Goal: Transaction & Acquisition: Purchase product/service

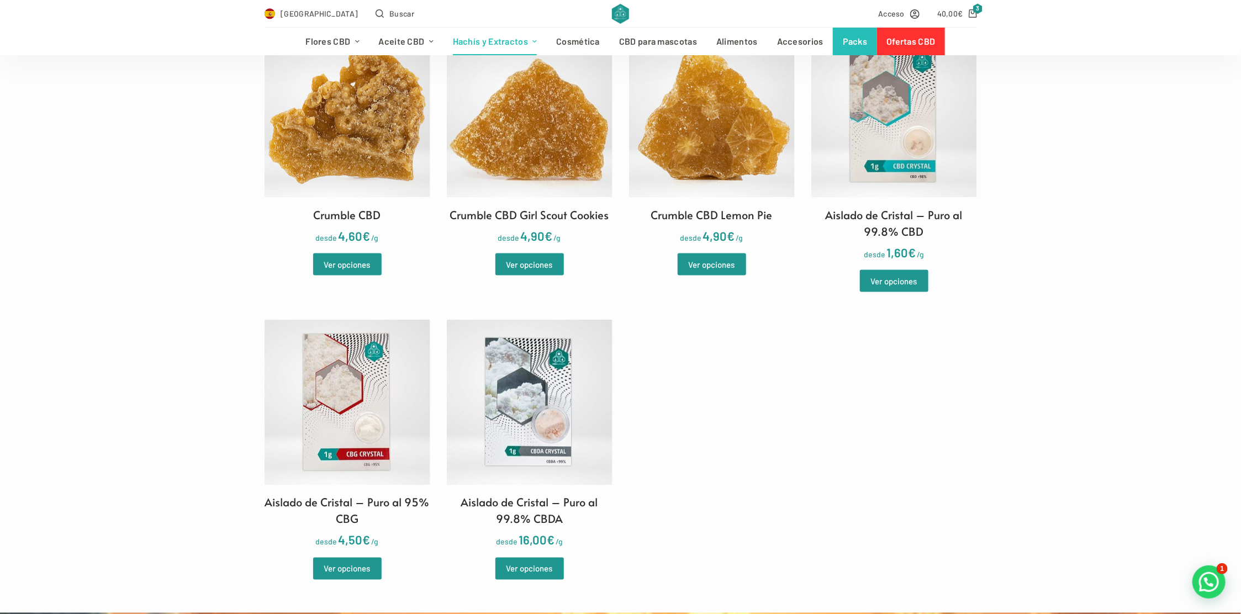
scroll to position [953, 0]
click at [535, 386] on img at bounding box center [530, 403] width 166 height 166
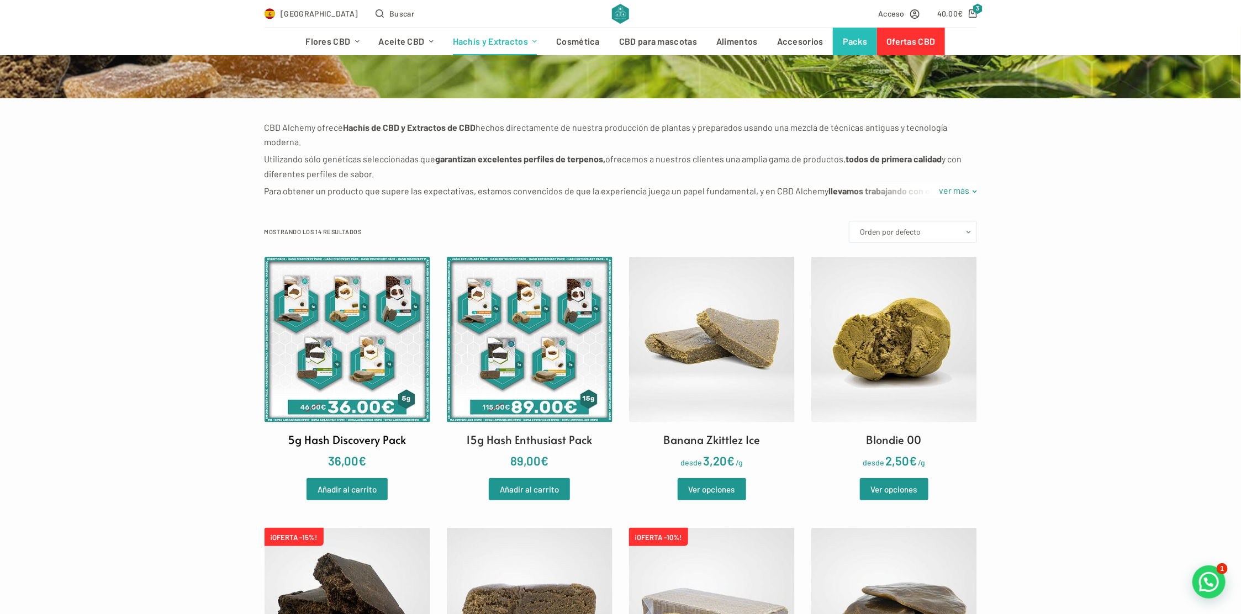
scroll to position [0, 0]
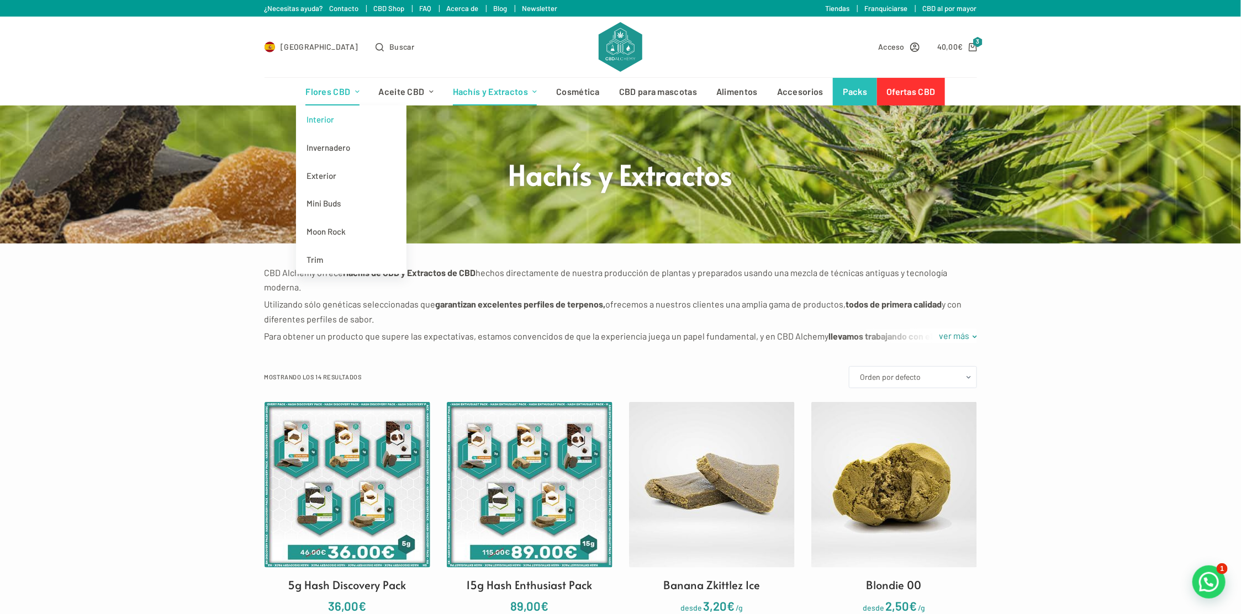
click at [326, 117] on link "Interior" at bounding box center [351, 120] width 110 height 28
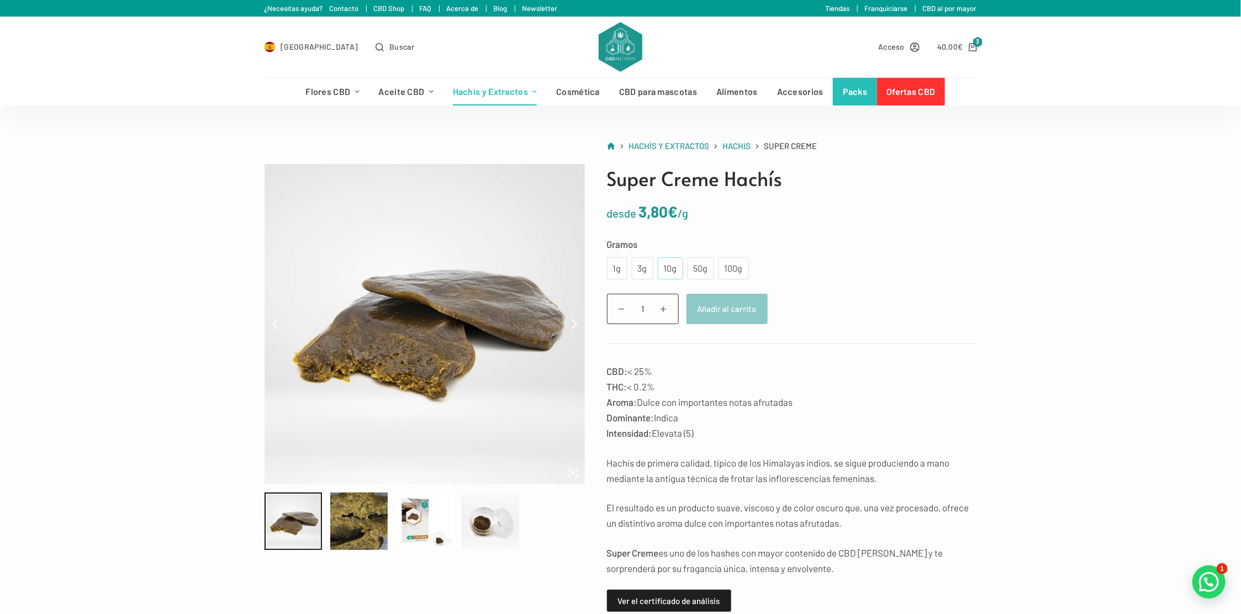
click at [665, 268] on div "10g" at bounding box center [671, 268] width 12 height 14
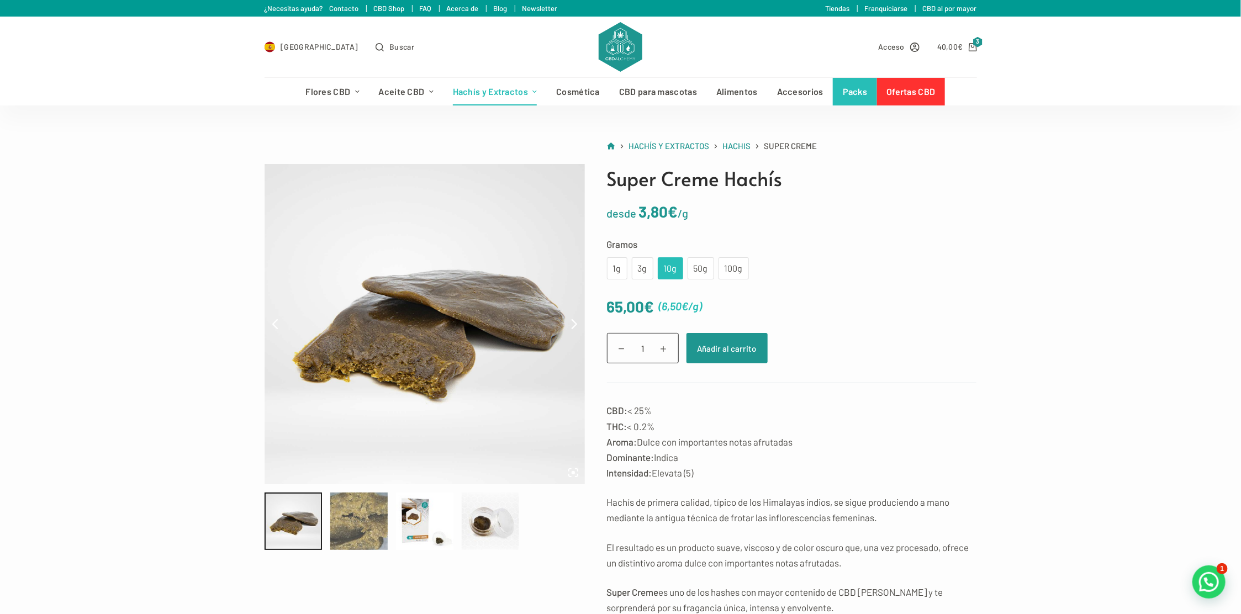
click at [366, 522] on div at bounding box center [358, 521] width 57 height 57
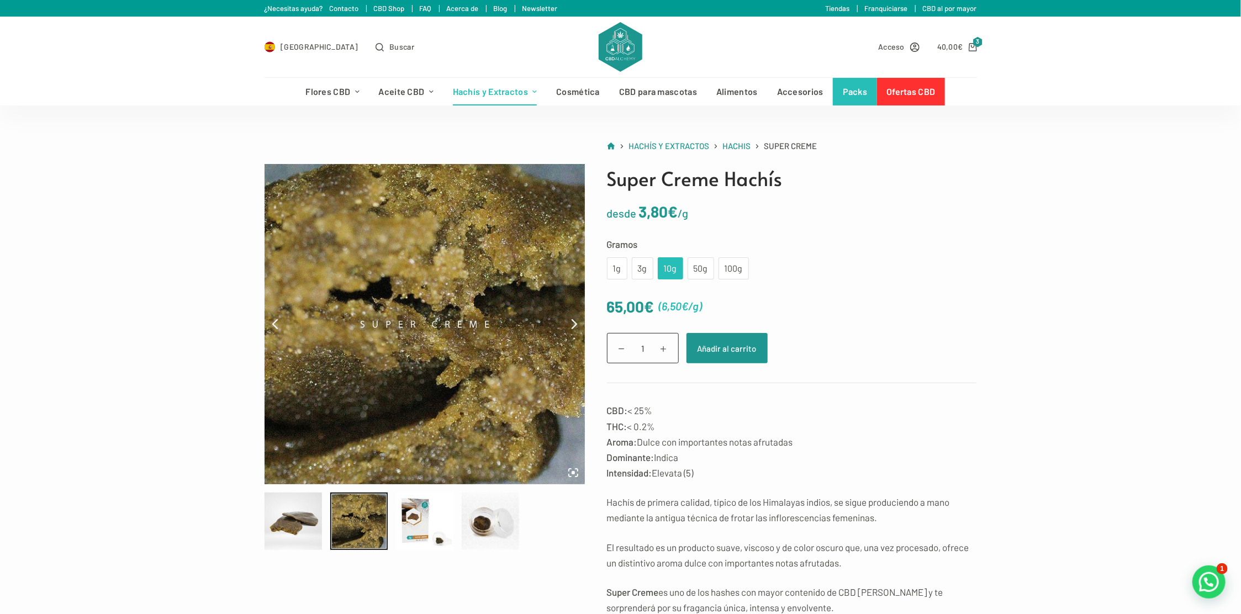
click at [392, 520] on div at bounding box center [429, 521] width 329 height 57
click at [401, 519] on div at bounding box center [424, 521] width 57 height 57
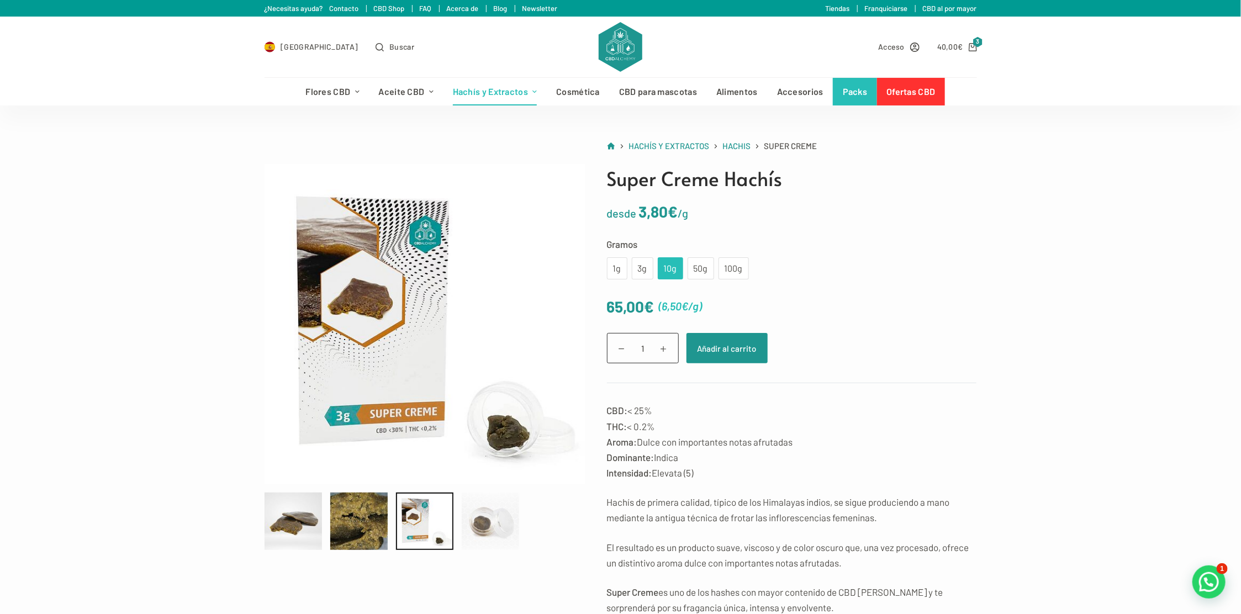
click at [481, 521] on div at bounding box center [490, 521] width 57 height 57
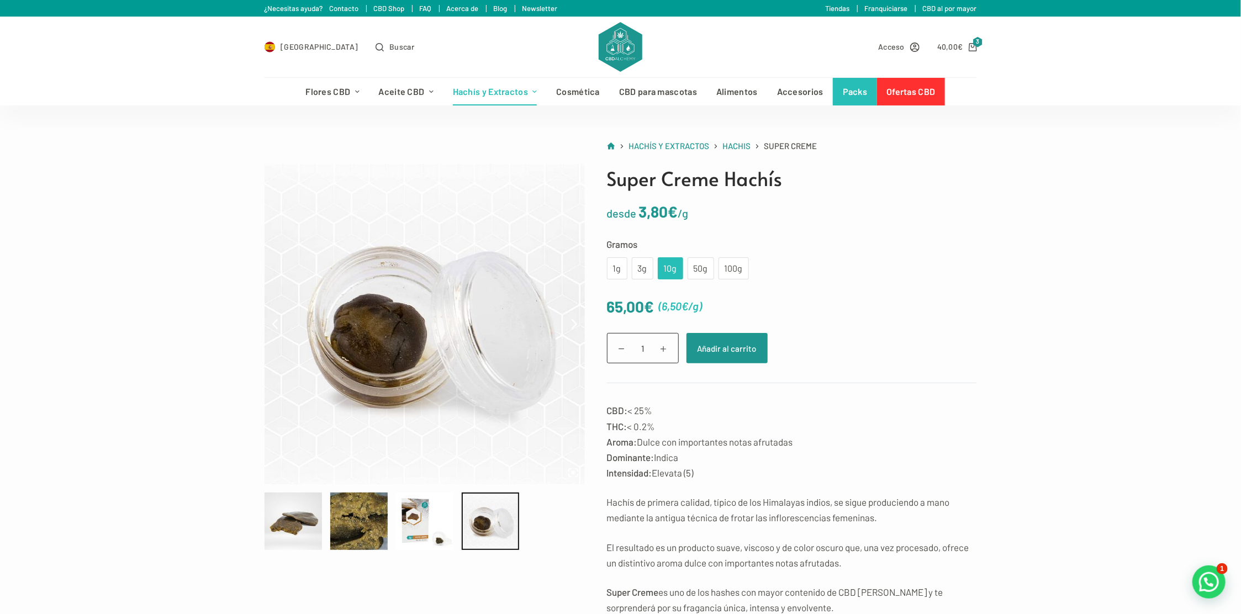
click at [324, 528] on div at bounding box center [429, 521] width 329 height 57
click at [303, 531] on div at bounding box center [293, 521] width 57 height 57
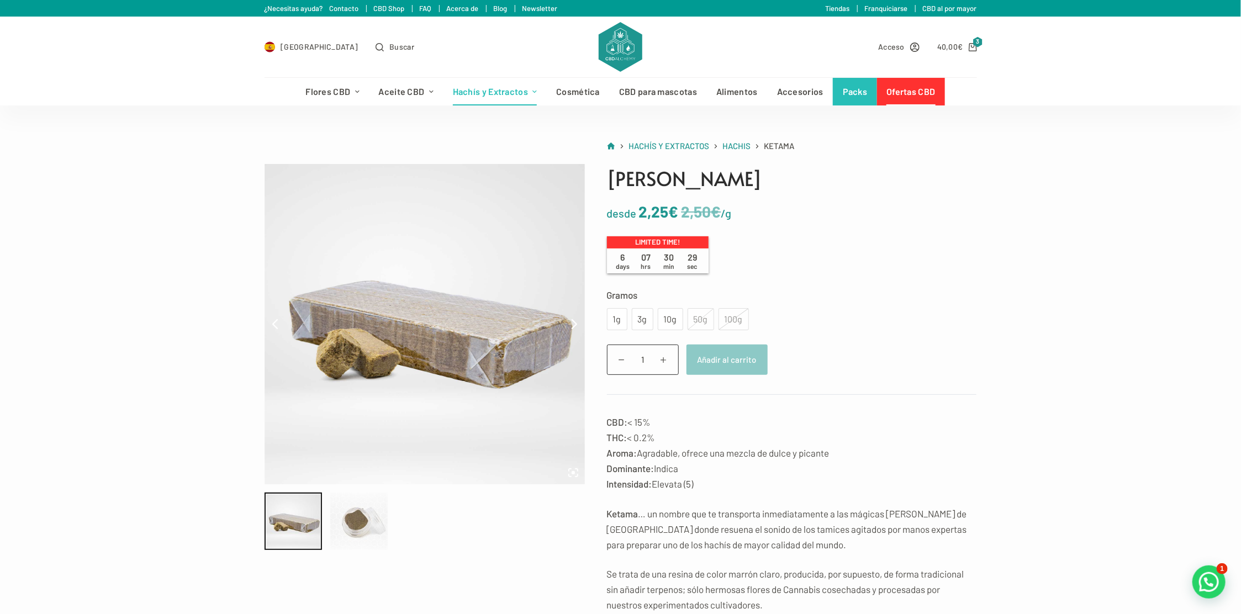
click at [359, 524] on div at bounding box center [358, 521] width 57 height 57
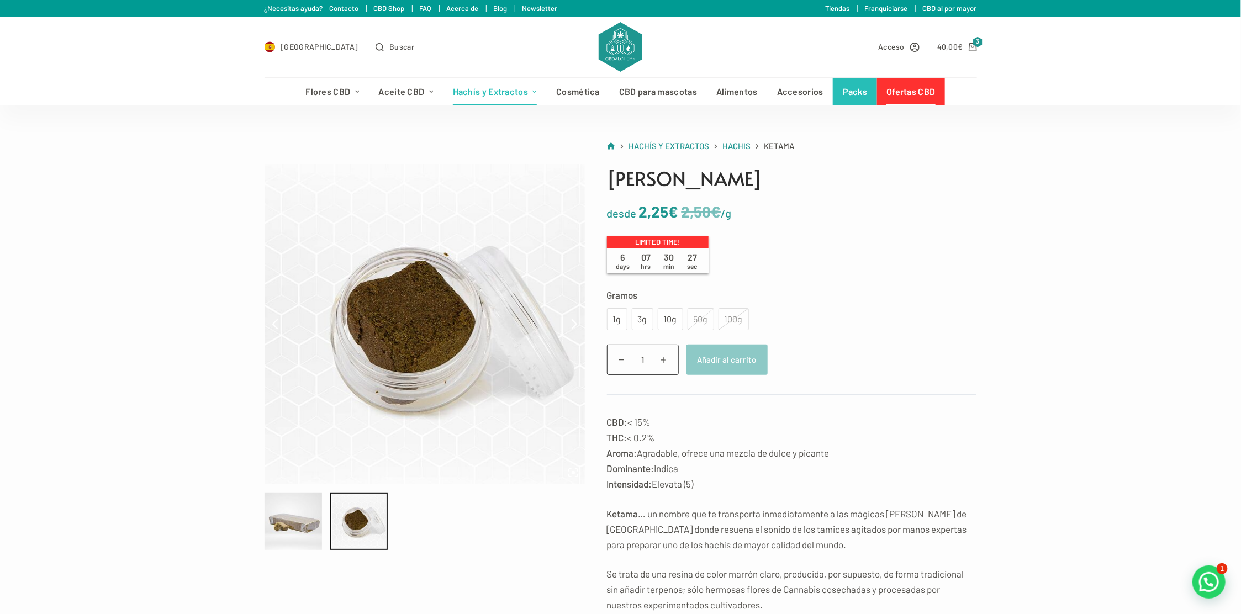
click at [324, 522] on div at bounding box center [429, 521] width 329 height 57
click at [660, 323] on div "10g" at bounding box center [670, 319] width 25 height 22
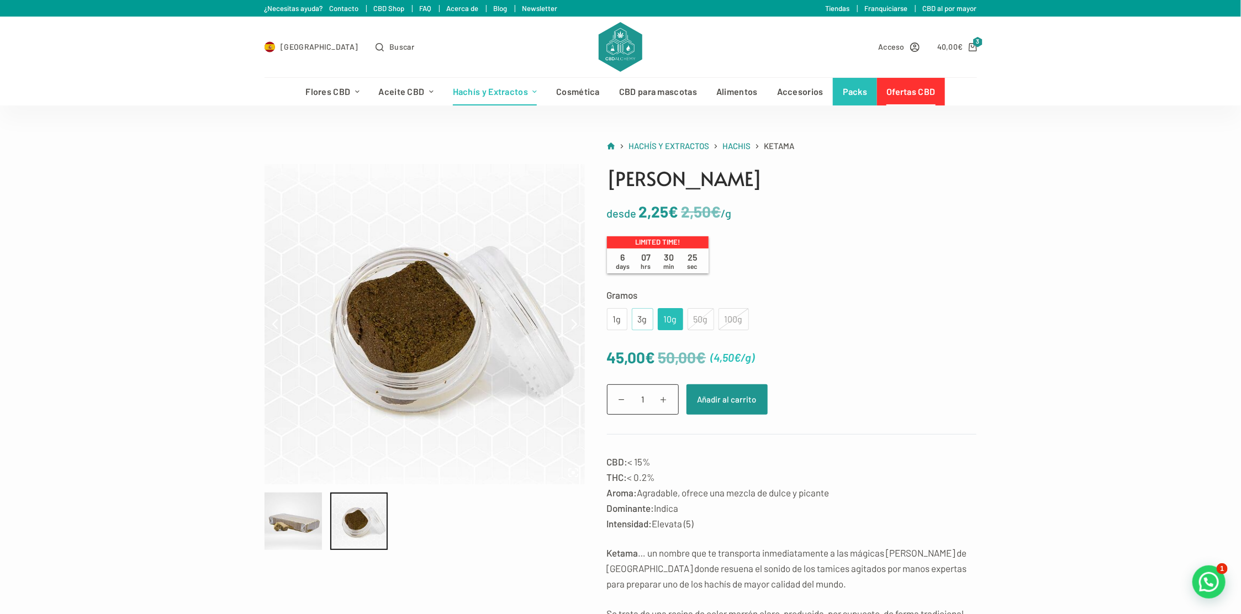
click at [649, 321] on div "3g" at bounding box center [643, 319] width 22 height 22
click at [670, 317] on div "10g" at bounding box center [671, 319] width 12 height 14
click at [723, 313] on div "100g" at bounding box center [734, 319] width 30 height 22
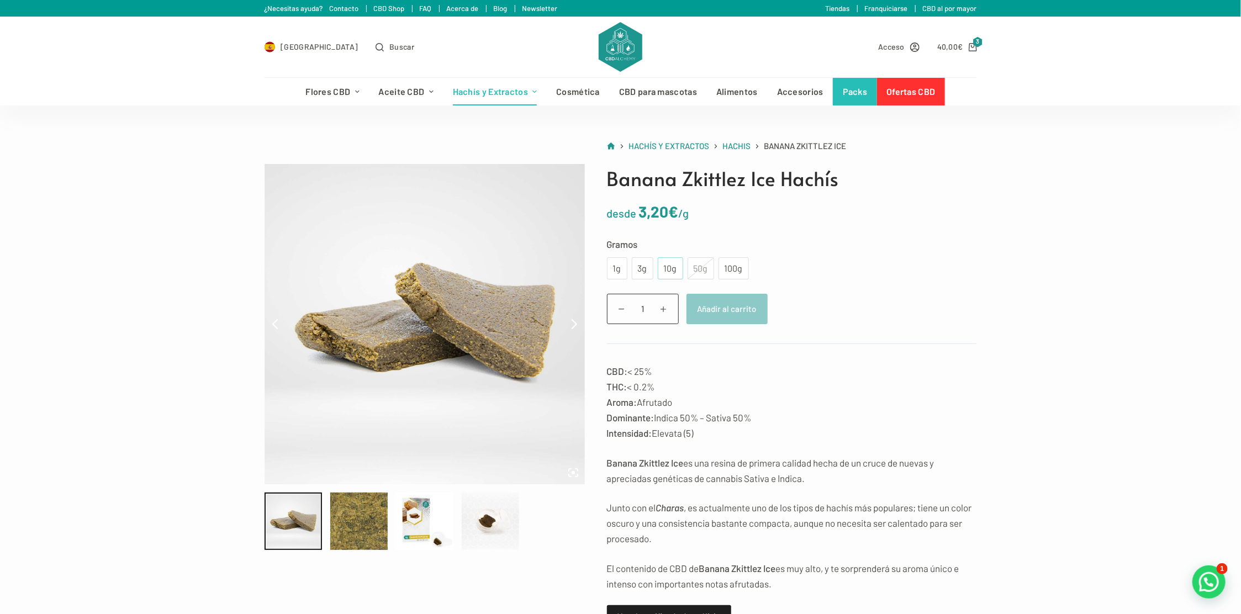
click at [665, 266] on div "10g" at bounding box center [671, 268] width 12 height 14
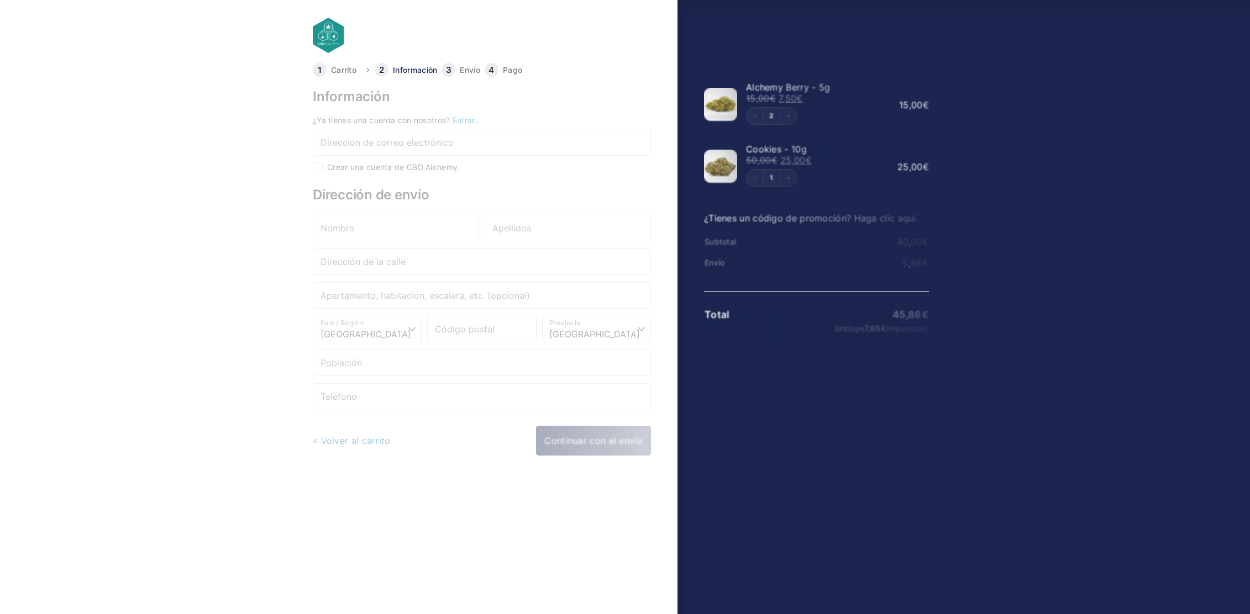
select select "B"
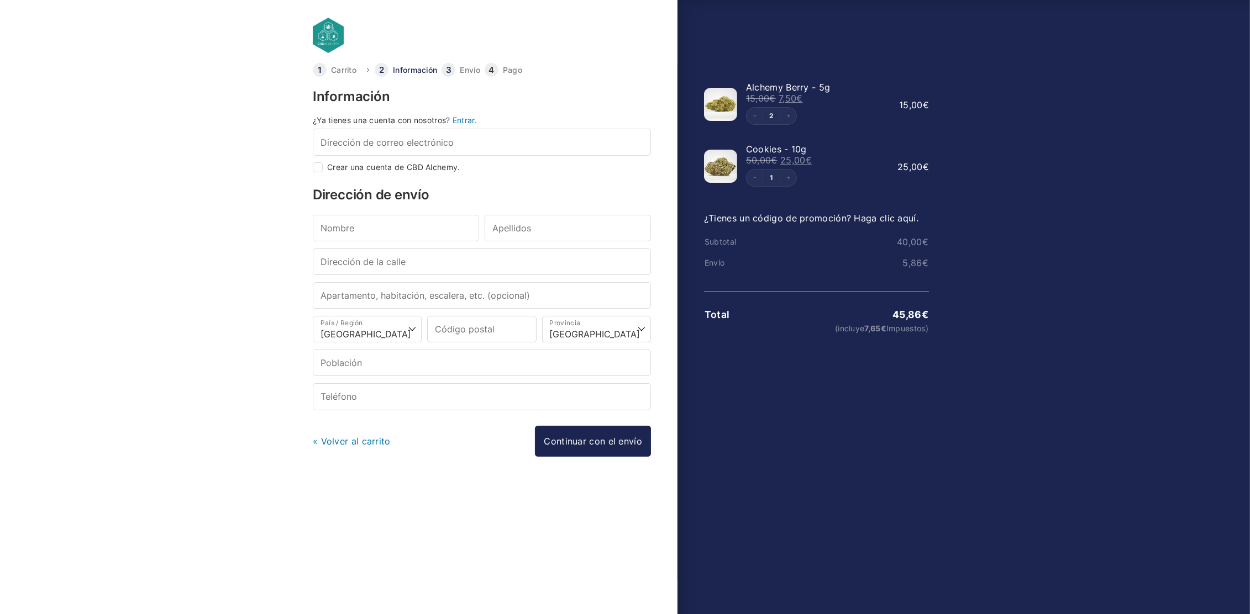
click at [1156, 579] on div at bounding box center [625, 579] width 1250 height 0
click at [827, 579] on div at bounding box center [625, 579] width 1250 height 0
click at [336, 318] on select "Selecciona un país/región… Alemania Austria Bulgaria Bélgica Chipre Croacia Din…" at bounding box center [367, 329] width 109 height 27
select select "FR"
click at [313, 316] on select "Selecciona un país/región… Alemania Austria Bulgaria Bélgica Chipre Croacia Din…" at bounding box center [367, 329] width 109 height 27
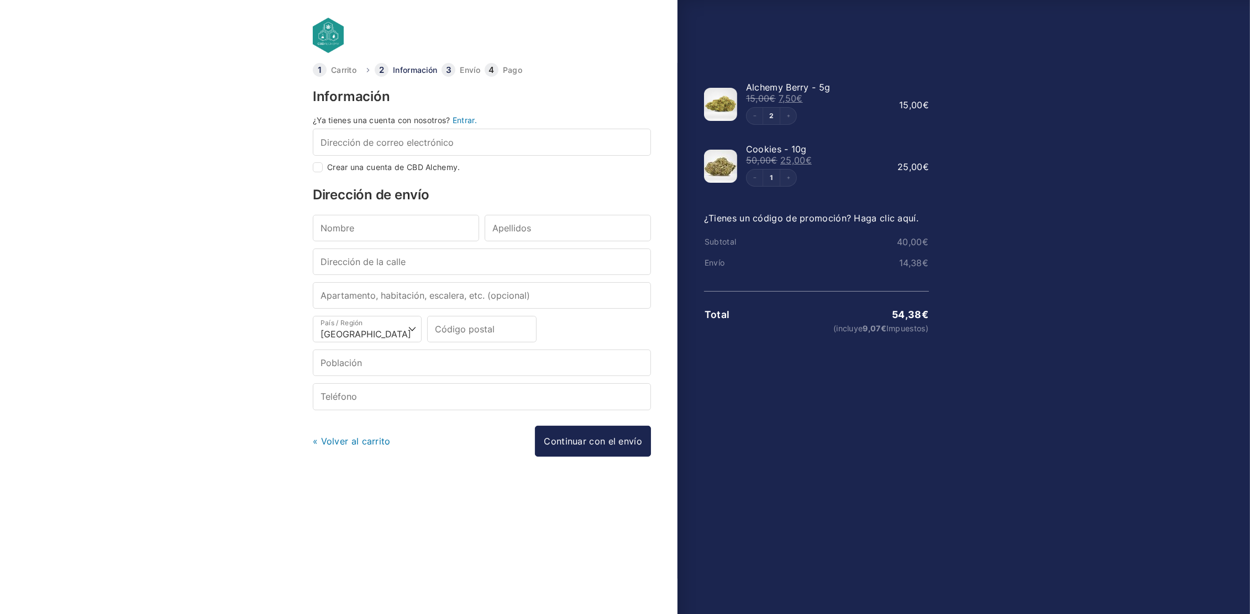
click at [770, 221] on link "¿Tienes un código de promoción? Haga clic aquí." at bounding box center [811, 218] width 214 height 11
click at [769, 223] on input "Código Promo" at bounding box center [778, 228] width 148 height 28
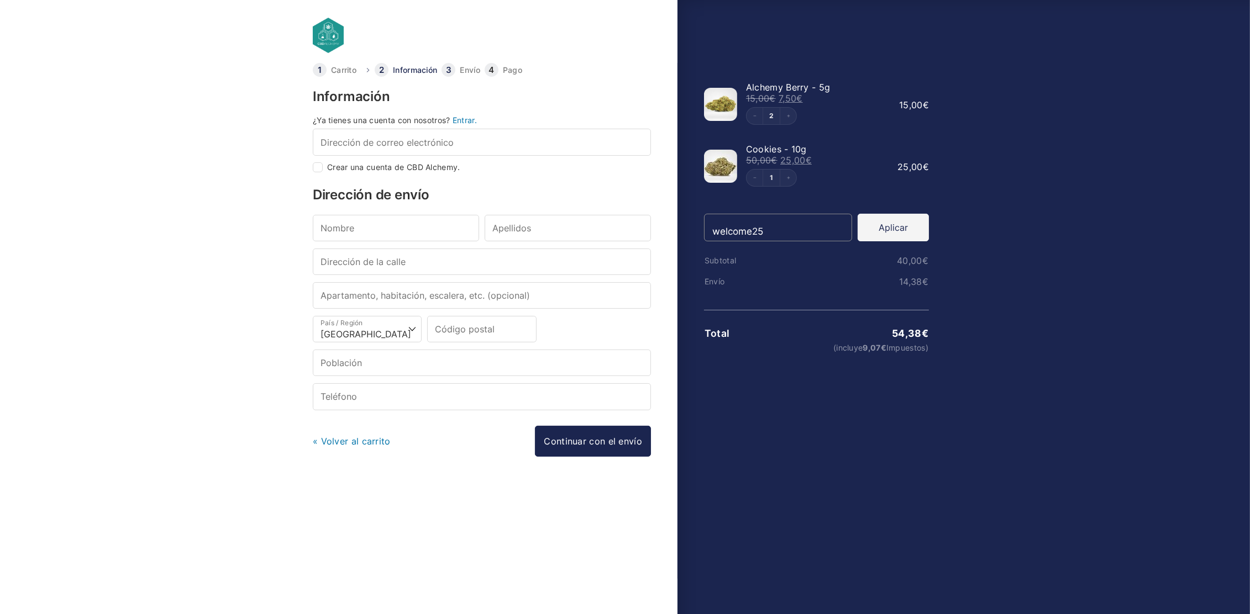
type input "welcome25"
click at [917, 226] on button "Aplicar" at bounding box center [892, 228] width 71 height 28
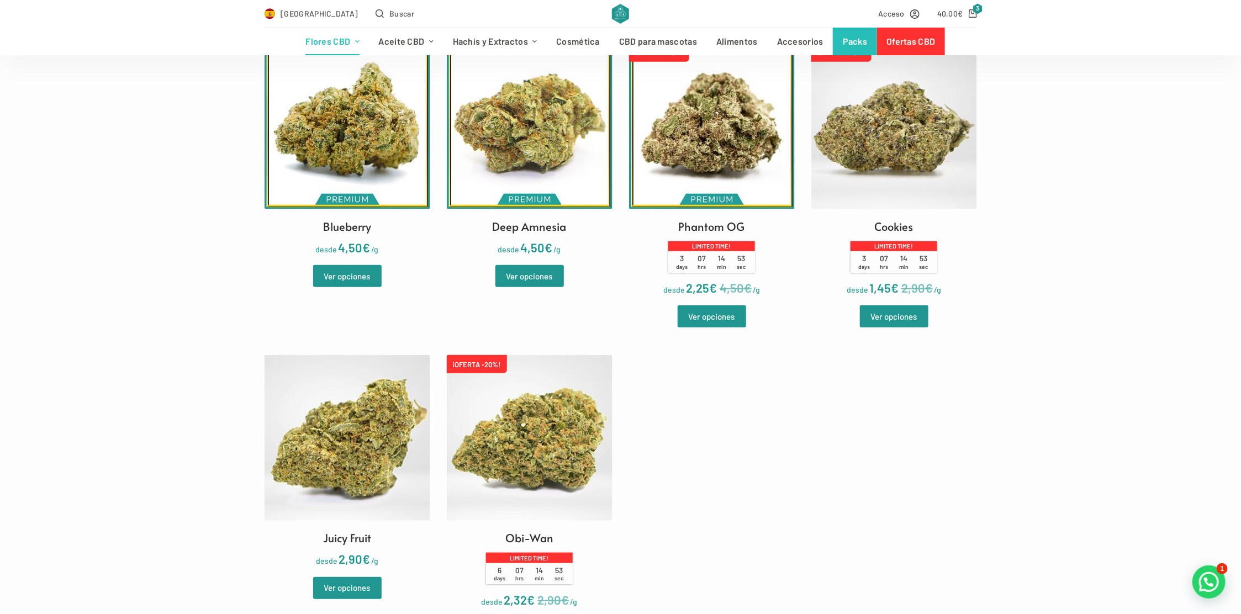
scroll to position [359, 0]
click at [302, 431] on img at bounding box center [348, 438] width 166 height 166
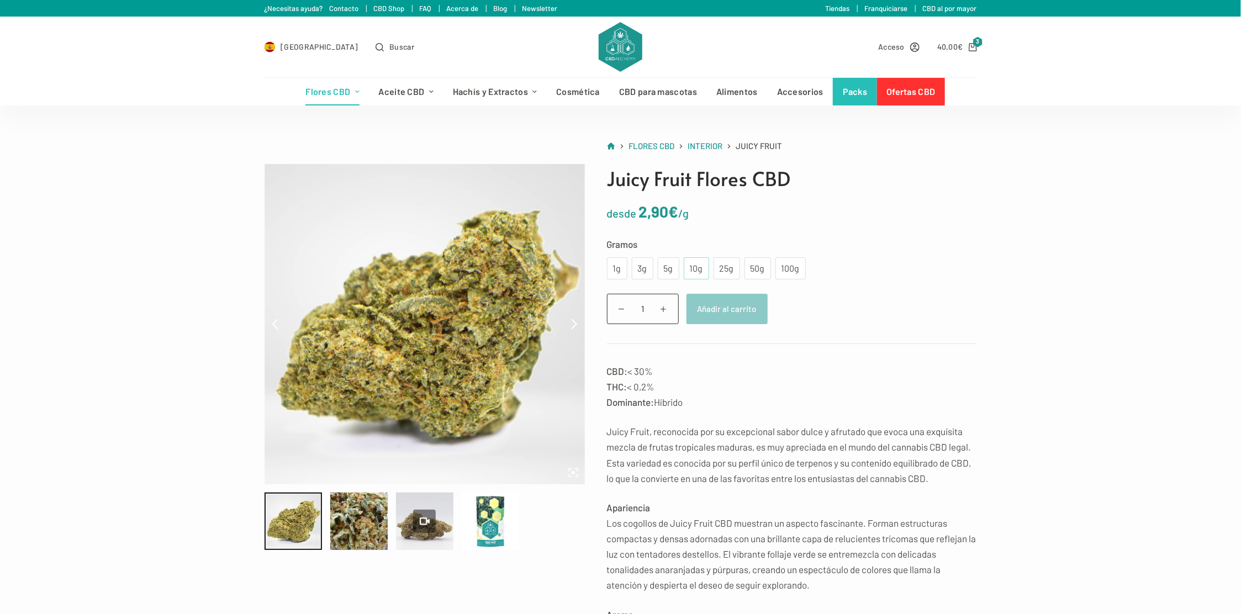
click at [685, 270] on div "10g" at bounding box center [696, 268] width 25 height 22
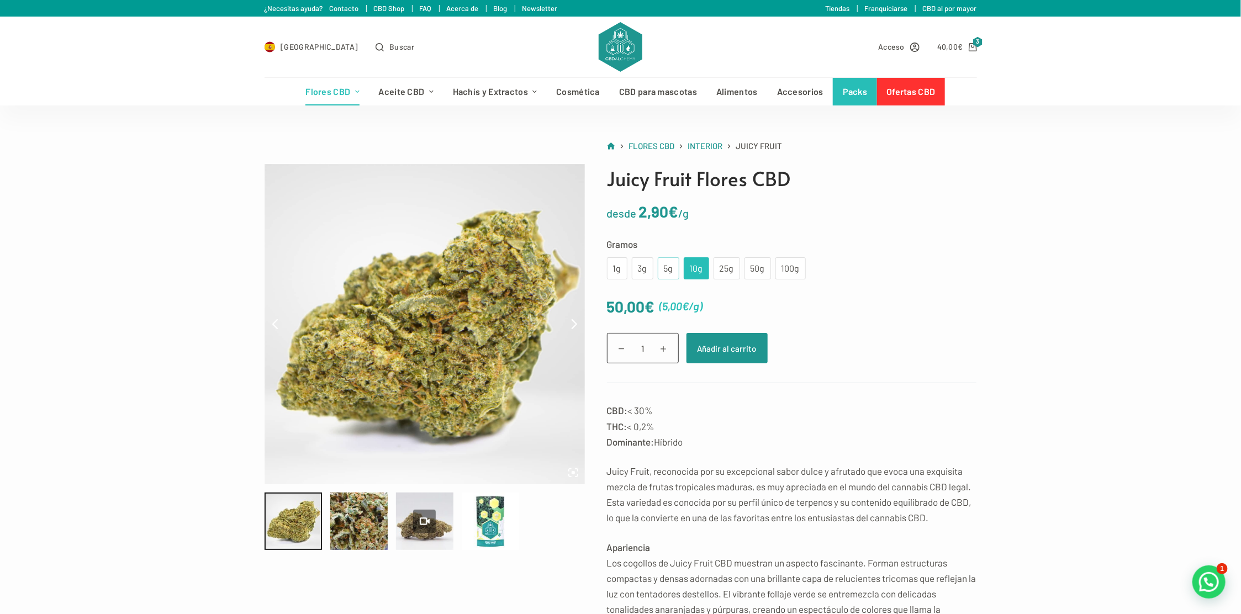
click at [666, 269] on div "5g" at bounding box center [669, 268] width 8 height 14
click at [698, 269] on div "10g" at bounding box center [697, 268] width 12 height 14
click at [717, 345] on button "Añadir al carrito" at bounding box center [727, 348] width 81 height 30
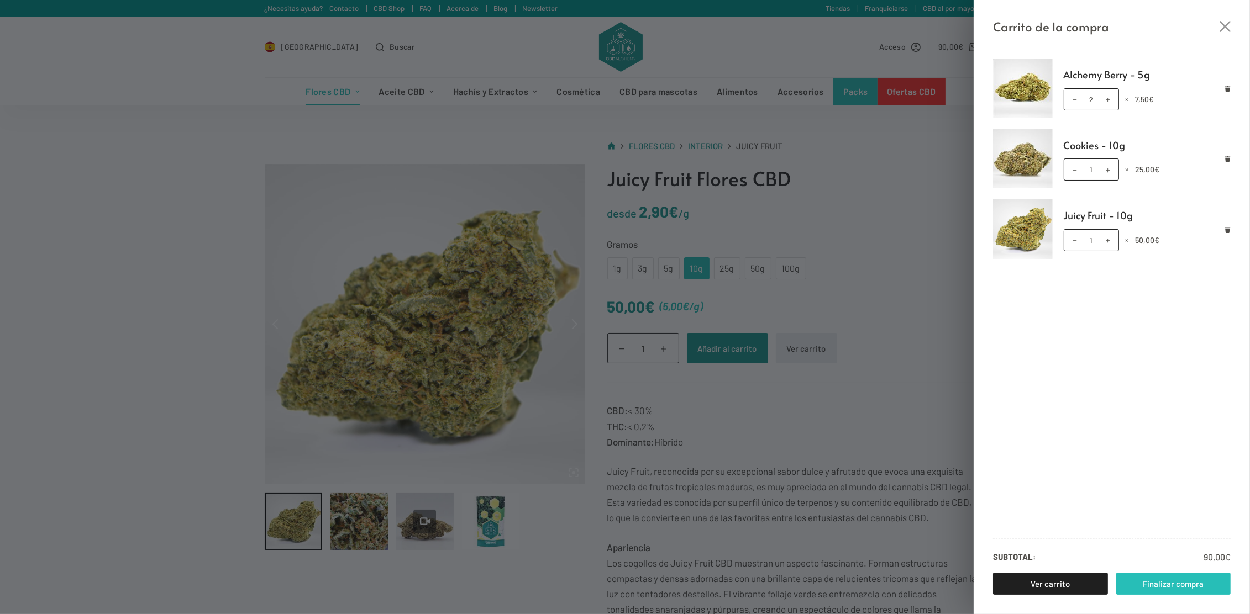
click at [1168, 582] on link "Finalizar compra" at bounding box center [1173, 584] width 115 height 22
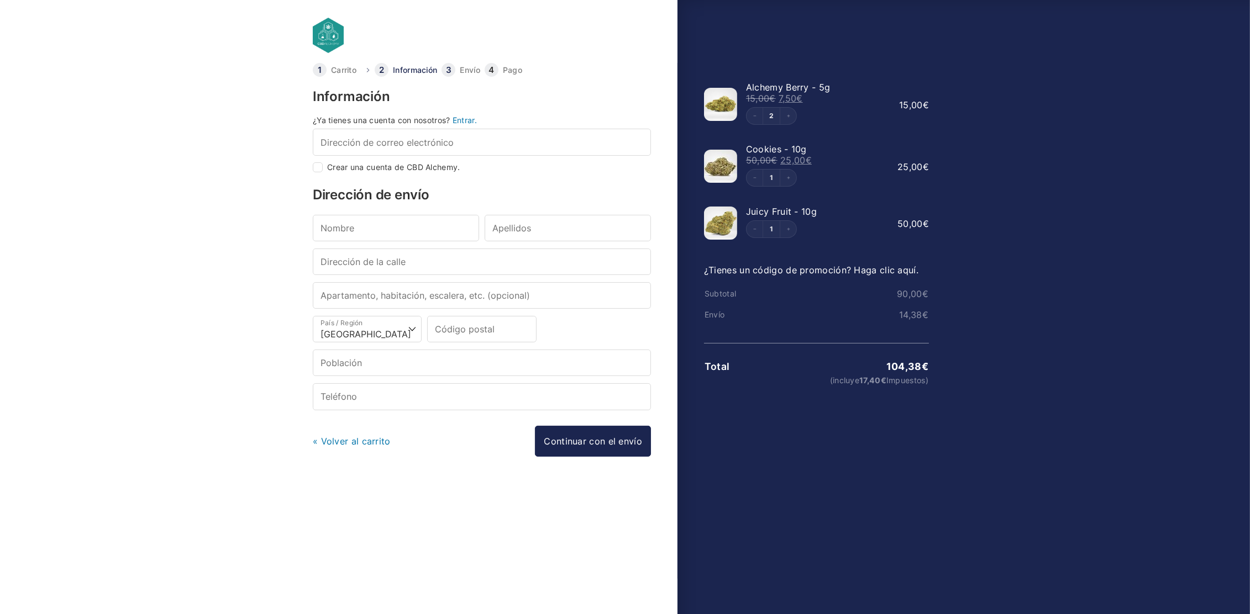
click at [784, 267] on link "¿Tienes un código de promoción? Haga clic aquí." at bounding box center [811, 270] width 214 height 11
click at [783, 282] on input "Código Promo" at bounding box center [778, 280] width 148 height 28
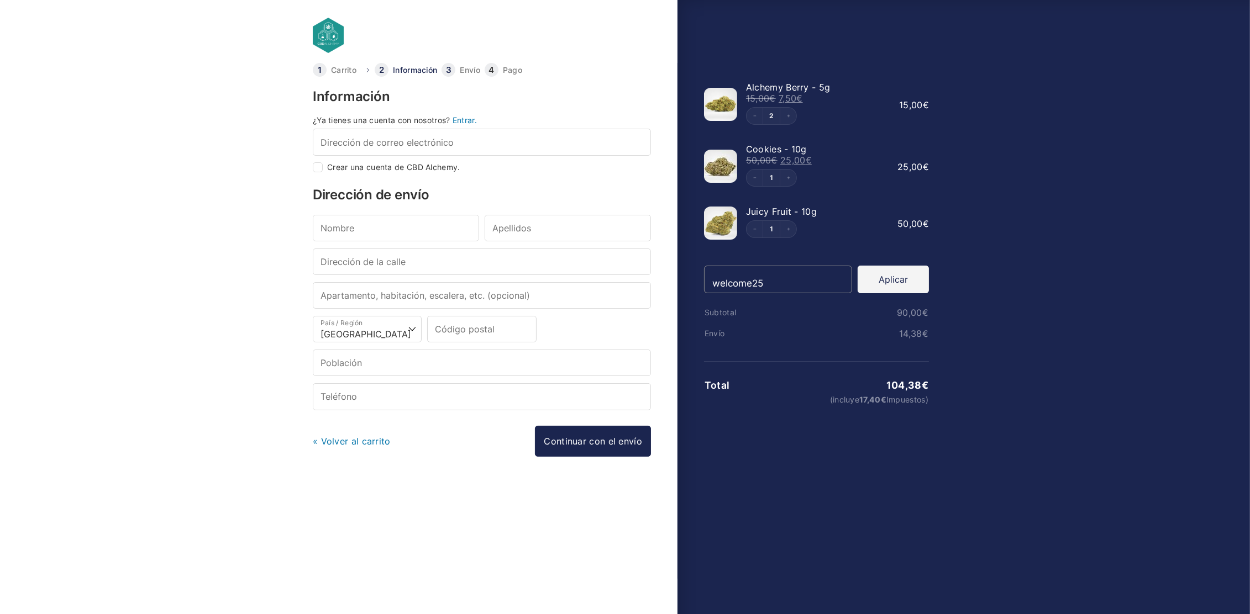
type input "welcome25"
click at [870, 276] on button "Aplicar" at bounding box center [892, 280] width 71 height 28
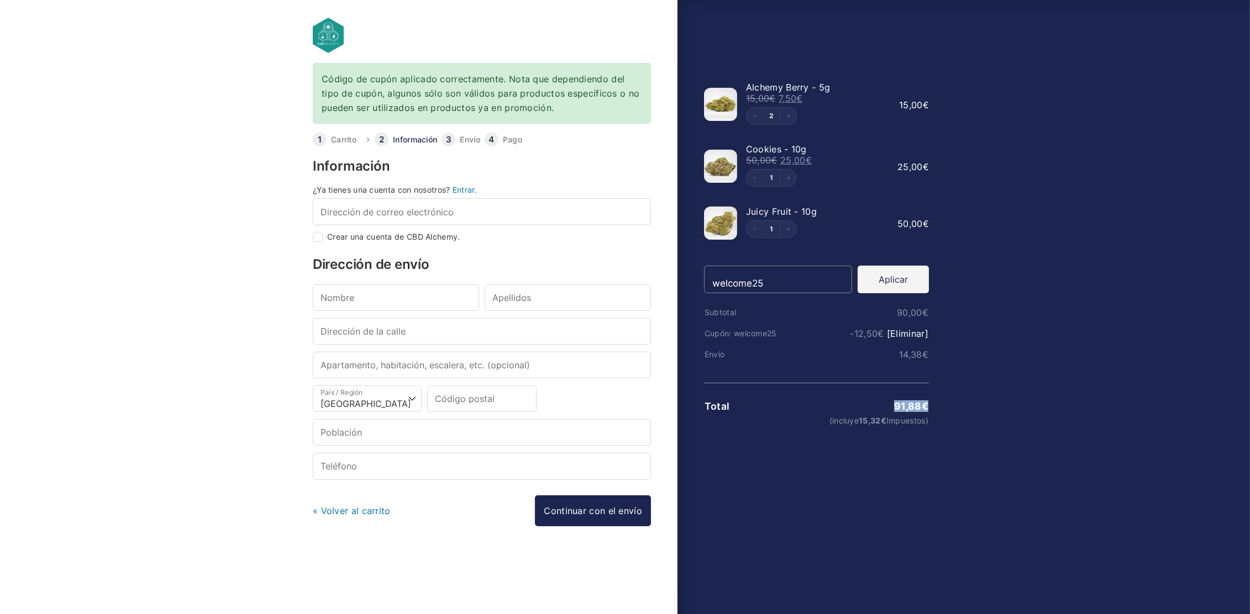
drag, startPoint x: 911, startPoint y: 402, endPoint x: 940, endPoint y: 407, distance: 29.6
click at [940, 407] on div "Mostrar el resumen del pedido Ocultar el resumen de la orden 91,88 € (incluye 1…" at bounding box center [808, 327] width 262 height 528
click at [940, 336] on div "Mostrar el resumen del pedido Ocultar el resumen de la orden 91,88 € (incluye 1…" at bounding box center [808, 327] width 262 height 528
